Goal: Transaction & Acquisition: Purchase product/service

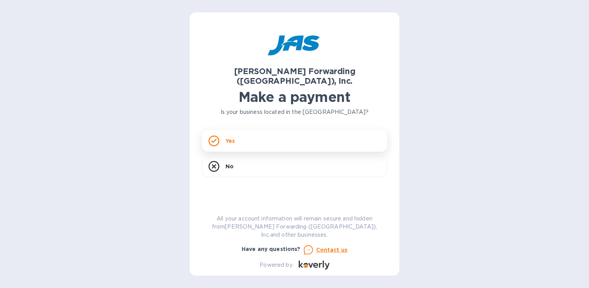
click at [254, 130] on div "Yes" at bounding box center [294, 141] width 185 height 22
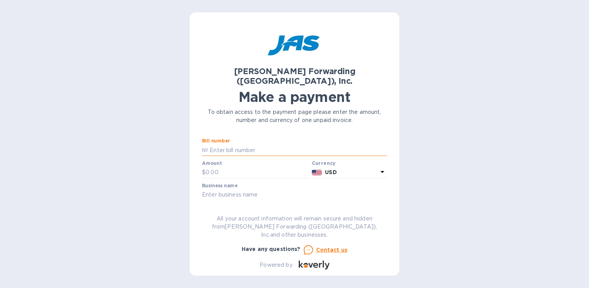
click at [238, 144] on input "text" at bounding box center [297, 150] width 179 height 12
type input "SFO503343370"
click at [226, 166] on input "text" at bounding box center [256, 172] width 103 height 12
type input "15"
click at [252, 144] on input "SFO503343370" at bounding box center [297, 150] width 179 height 12
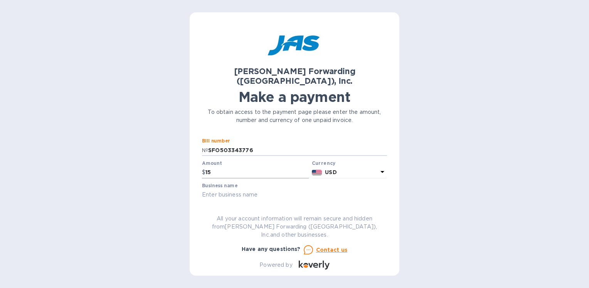
type input "SFO503343776"
click at [228, 166] on input "15" at bounding box center [256, 172] width 103 height 12
type input "15,350.00"
click at [255, 189] on input "text" at bounding box center [294, 195] width 185 height 12
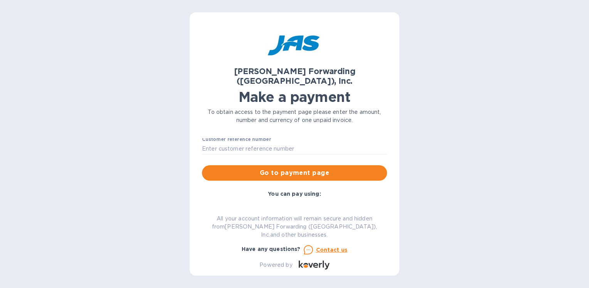
scroll to position [66, 0]
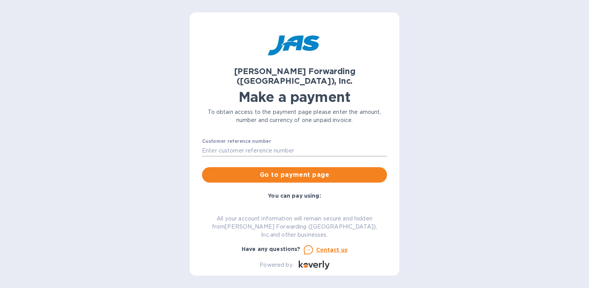
type input "JTA Metals LLC"
click at [256, 145] on input "text" at bounding box center [294, 151] width 185 height 12
type input "JTA-1004"
click at [287, 170] on span "Go to payment page" at bounding box center [294, 174] width 173 height 9
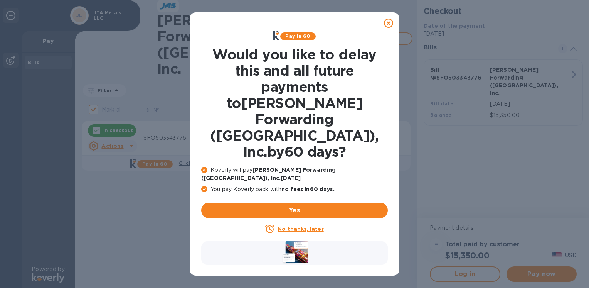
click at [300, 225] on u "No thanks, later" at bounding box center [300, 228] width 46 height 6
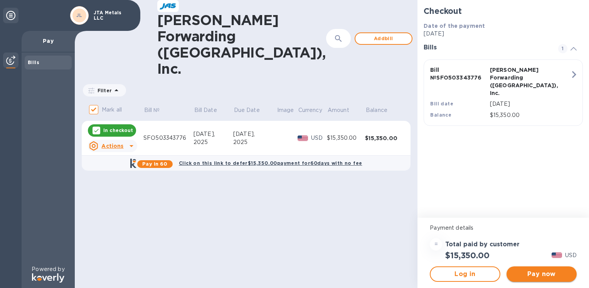
click at [528, 274] on span "Pay now" at bounding box center [542, 273] width 58 height 9
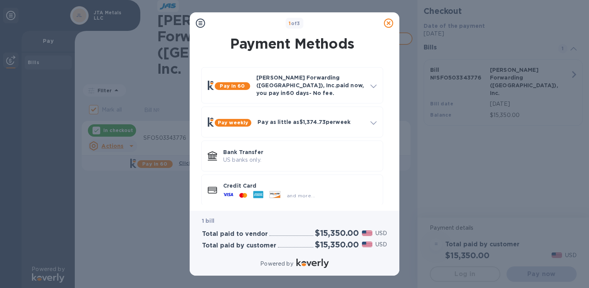
scroll to position [1, 0]
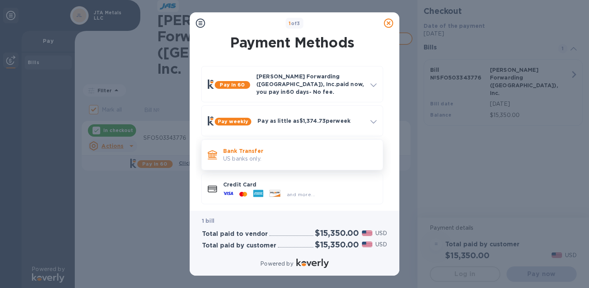
click at [273, 155] on p "US banks only." at bounding box center [299, 159] width 153 height 8
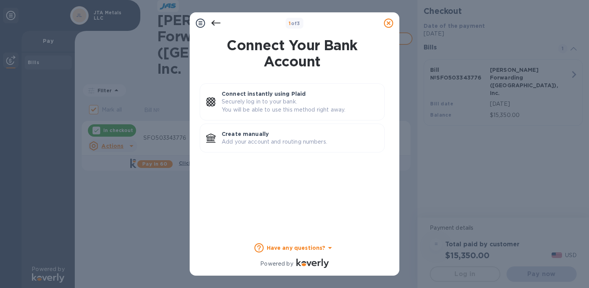
scroll to position [0, 0]
click at [280, 136] on p "Create manually" at bounding box center [300, 134] width 156 height 8
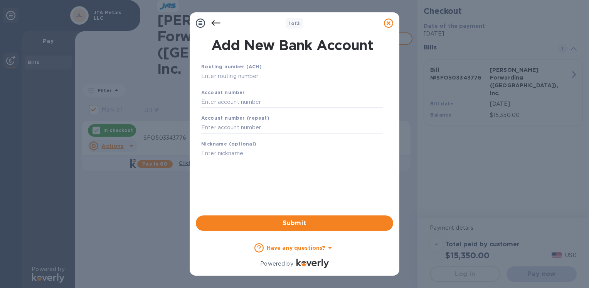
click at [261, 75] on input "text" at bounding box center [292, 77] width 182 height 12
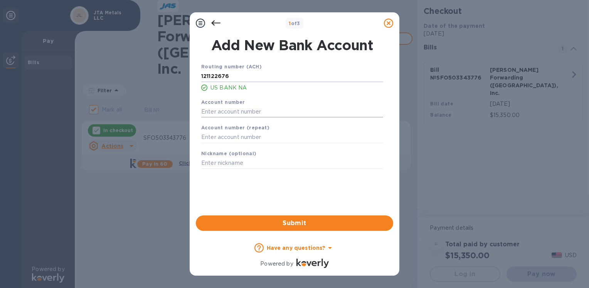
type input "121122676"
click at [232, 114] on input "text" at bounding box center [292, 112] width 182 height 12
type input "157536555822"
click at [226, 130] on b "Account number (repeat)" at bounding box center [235, 127] width 68 height 6
click at [224, 135] on input "text" at bounding box center [292, 137] width 182 height 12
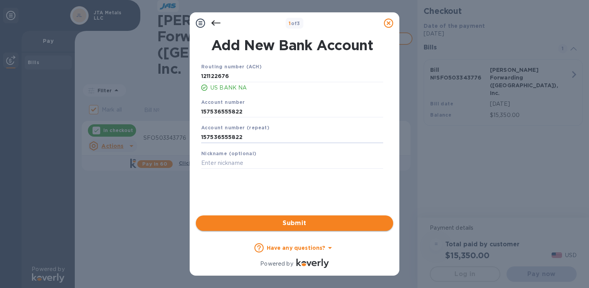
type input "157536555822"
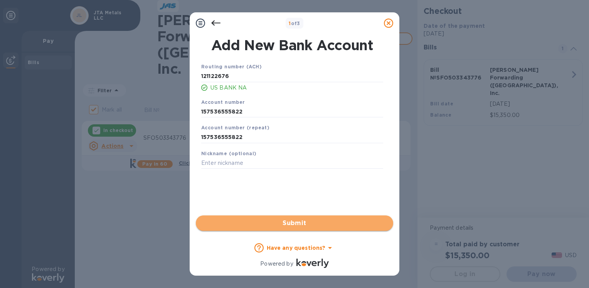
click at [302, 222] on span "Submit" at bounding box center [294, 222] width 185 height 9
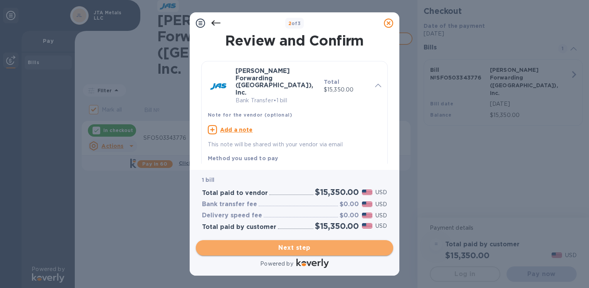
click at [301, 245] on span "Next step" at bounding box center [294, 247] width 185 height 9
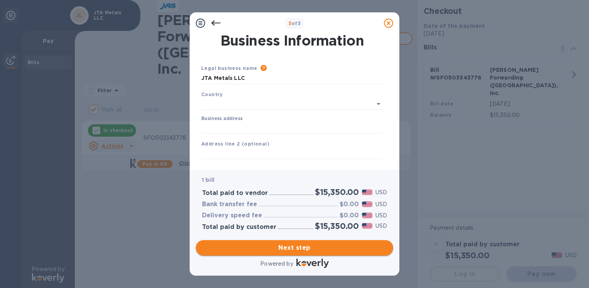
type input "[GEOGRAPHIC_DATA]"
click at [225, 124] on input "Business address" at bounding box center [292, 126] width 182 height 12
type input "[STREET_ADDRESS]"
type input "Reno"
type input "NV"
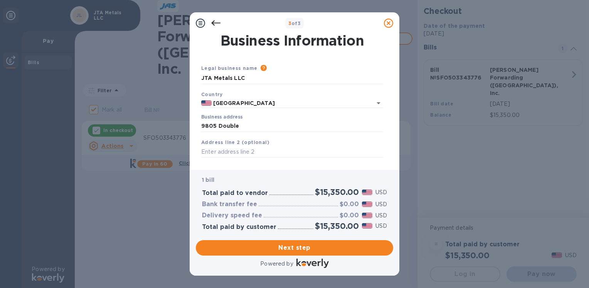
type input "89521"
click at [247, 153] on input "text" at bounding box center [292, 152] width 182 height 12
type input "Suite 300"
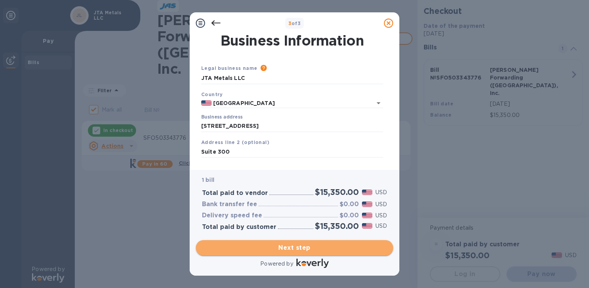
click at [291, 244] on span "Next step" at bounding box center [294, 247] width 185 height 9
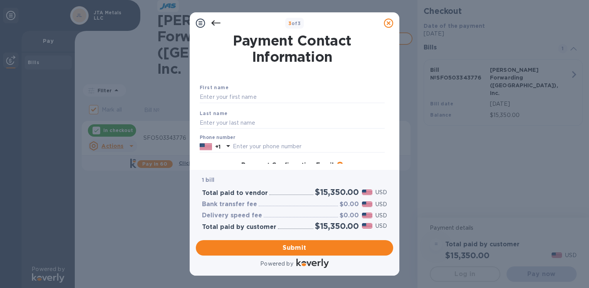
scroll to position [92, 0]
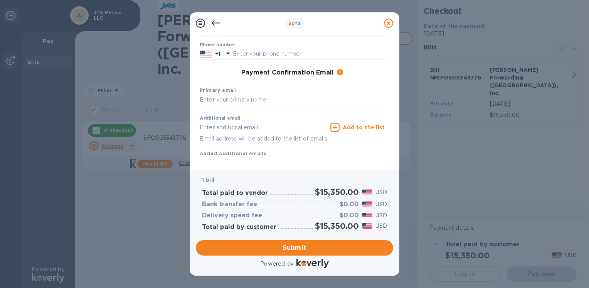
drag, startPoint x: 390, startPoint y: 94, endPoint x: 388, endPoint y: 144, distance: 50.5
click at [388, 144] on div "Payment Contact Information First name Last name Phone number +1 Payment Confir…" at bounding box center [294, 98] width 197 height 129
click at [387, 147] on div "Payment Contact Information First name Last name Phone number +1 Payment Confir…" at bounding box center [294, 98] width 197 height 129
drag, startPoint x: 387, startPoint y: 147, endPoint x: 386, endPoint y: 161, distance: 14.3
click at [386, 159] on div "First name Last name Phone number +1 Payment Confirmation Email The added email…" at bounding box center [292, 68] width 188 height 182
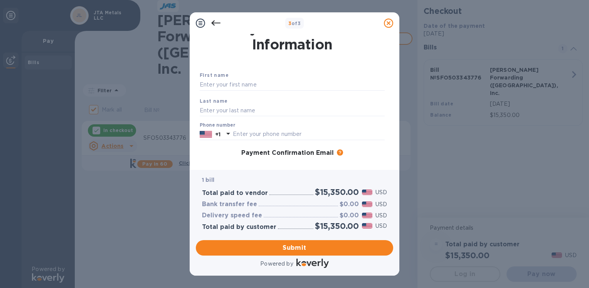
scroll to position [0, 0]
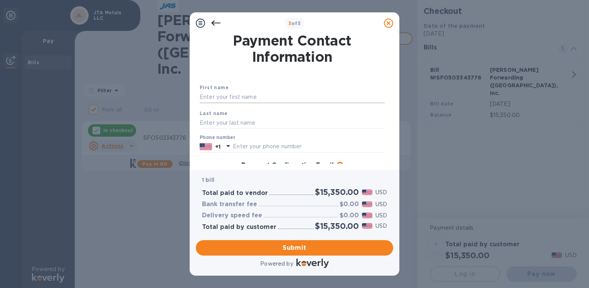
click at [240, 98] on input "text" at bounding box center [292, 97] width 185 height 12
type input "[PERSON_NAME]"
click at [205, 125] on input "text" at bounding box center [292, 123] width 185 height 12
type input "[PERSON_NAME]"
click at [353, 147] on input "text" at bounding box center [309, 147] width 152 height 12
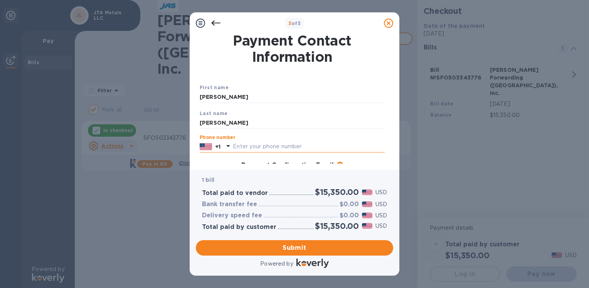
type input "7073307678"
type input "[EMAIL_ADDRESS][DOMAIN_NAME]"
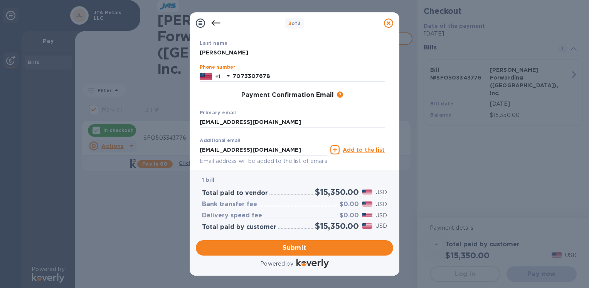
scroll to position [71, 0]
click at [296, 123] on input "[EMAIL_ADDRESS][DOMAIN_NAME]" at bounding box center [292, 122] width 185 height 12
type input "[PERSON_NAME][EMAIL_ADDRESS][DOMAIN_NAME]"
click at [303, 148] on input "[EMAIL_ADDRESS][DOMAIN_NAME]" at bounding box center [264, 149] width 128 height 12
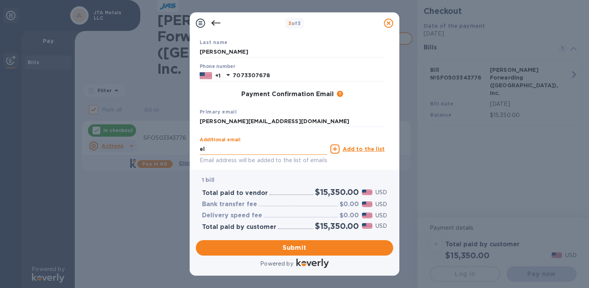
type input "e"
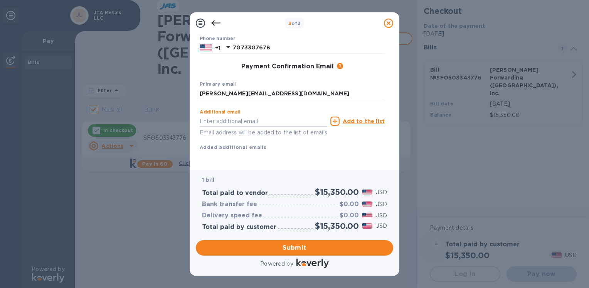
scroll to position [108, 0]
click at [293, 249] on span "Submit" at bounding box center [294, 247] width 185 height 9
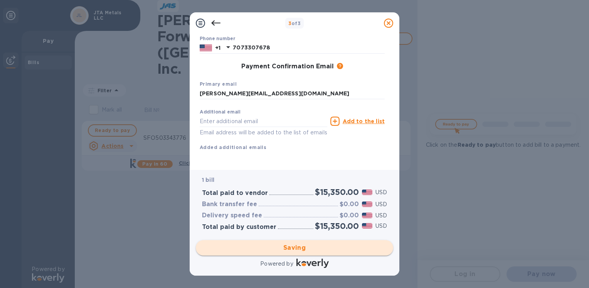
checkbox input "false"
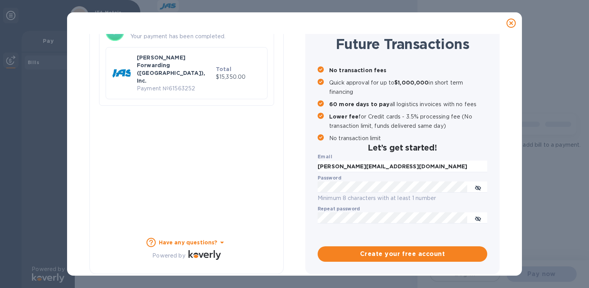
scroll to position [67, 0]
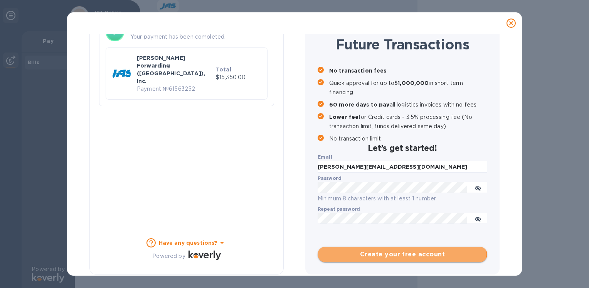
click at [373, 254] on span "Create your free account" at bounding box center [402, 253] width 157 height 9
